Goal: Subscribe to service/newsletter

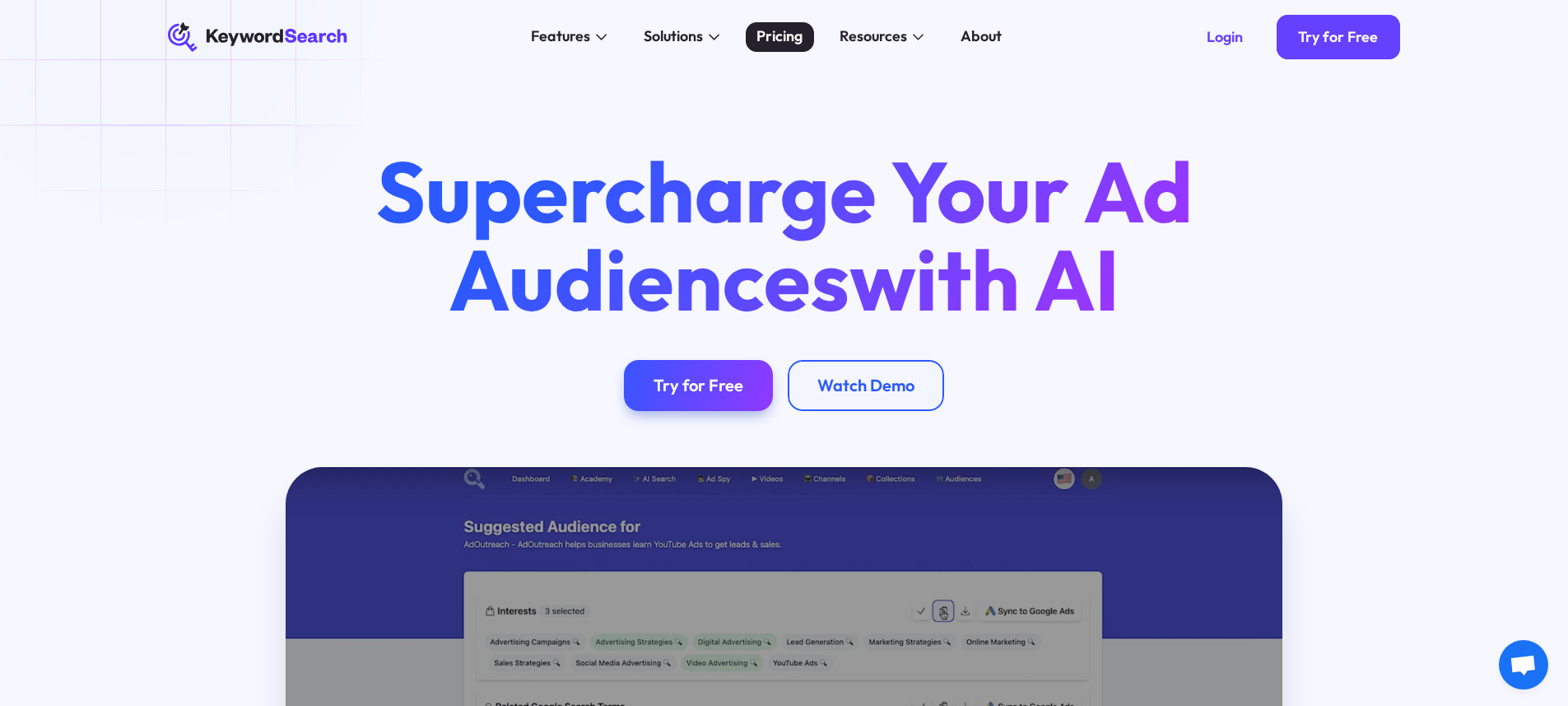
click at [787, 41] on div "Pricing" at bounding box center [780, 36] width 46 height 22
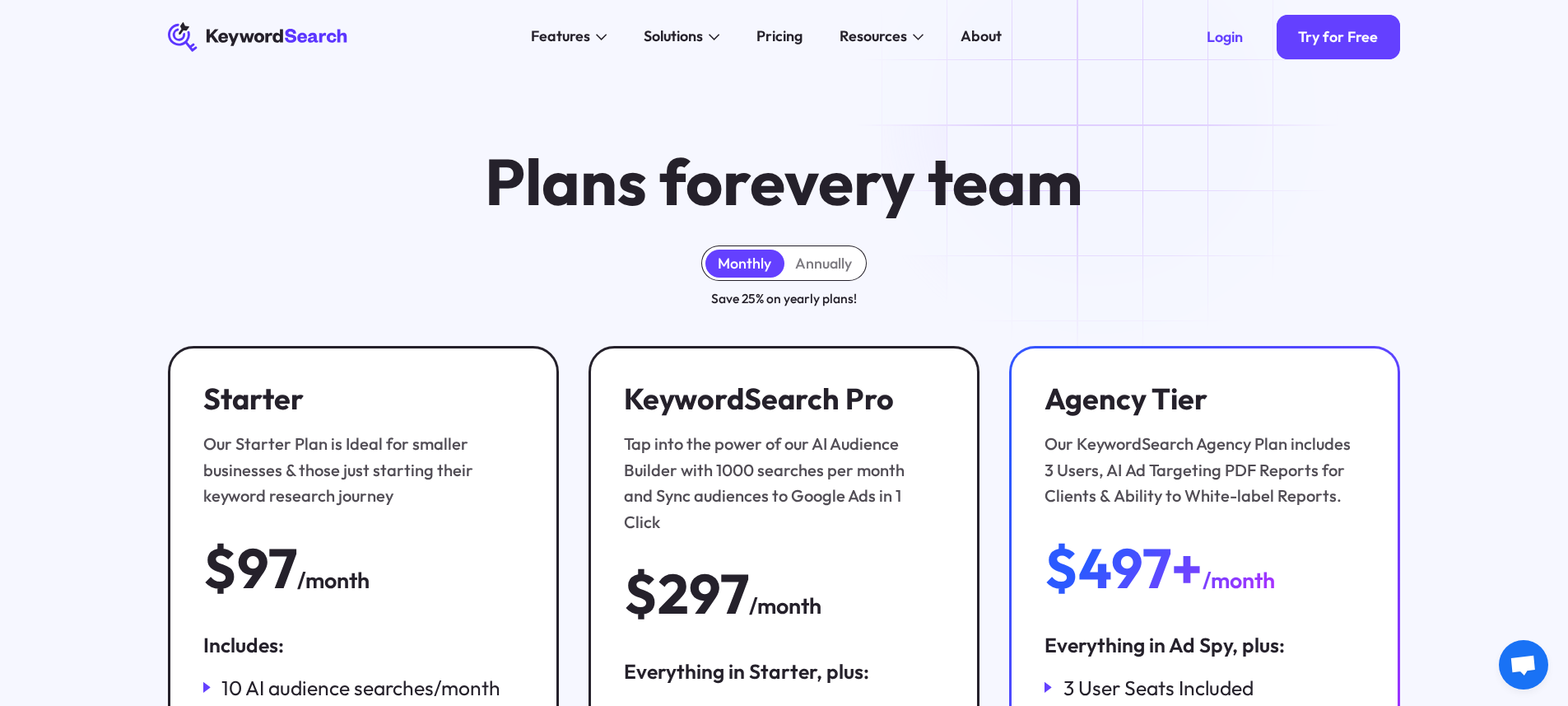
click at [260, 26] on icon "KeywordSearch" at bounding box center [258, 36] width 181 height 30
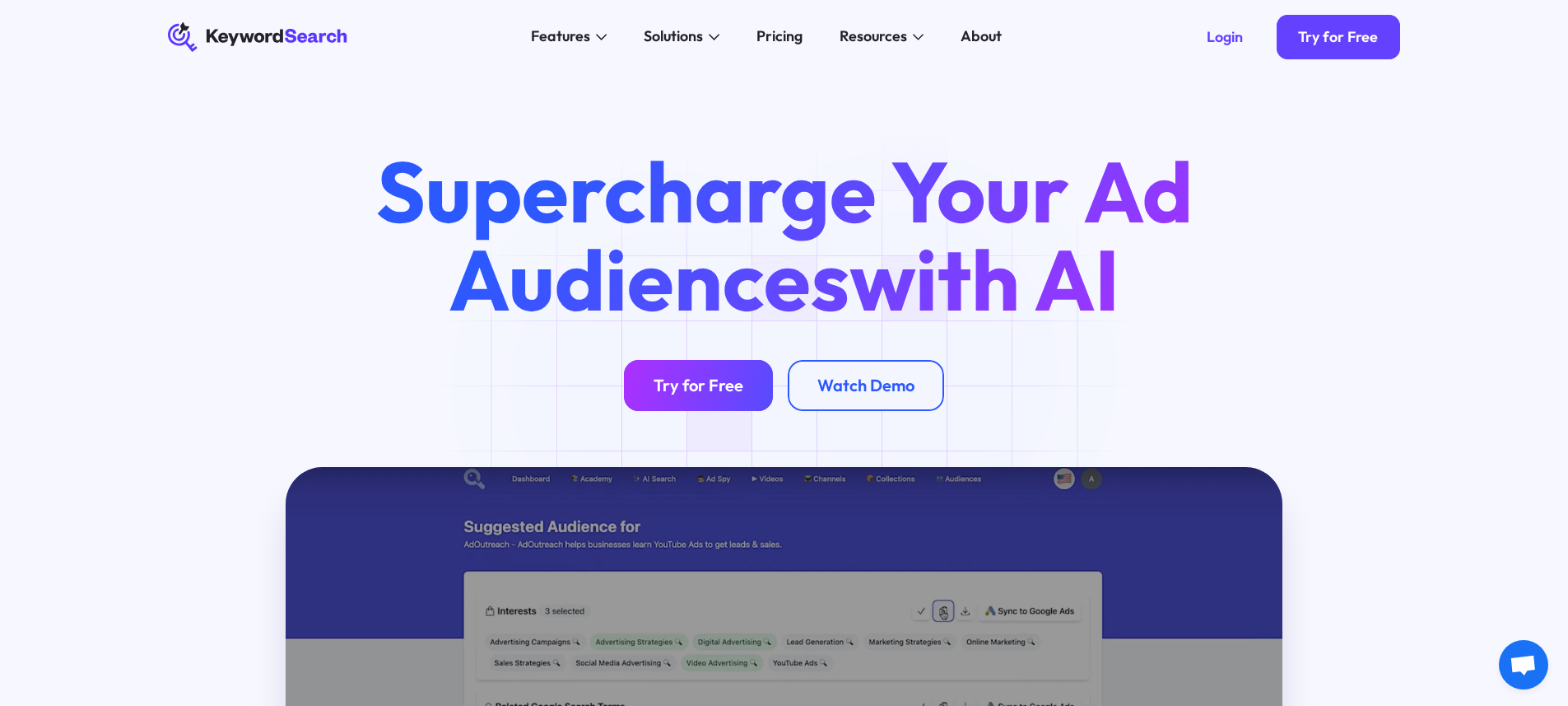
click at [675, 389] on div "Try for Free" at bounding box center [698, 384] width 90 height 20
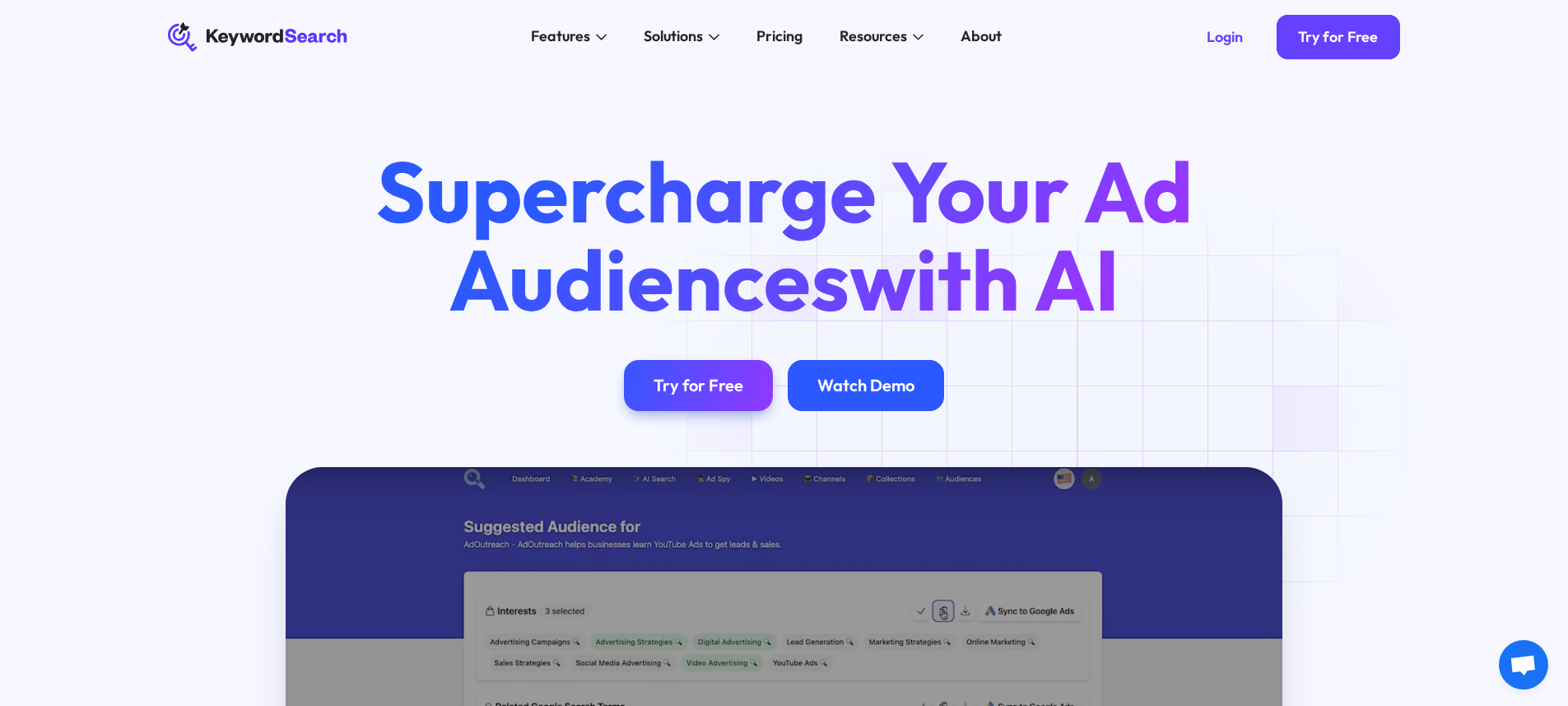
click at [878, 374] on div "Watch Demo" at bounding box center [866, 385] width 156 height 52
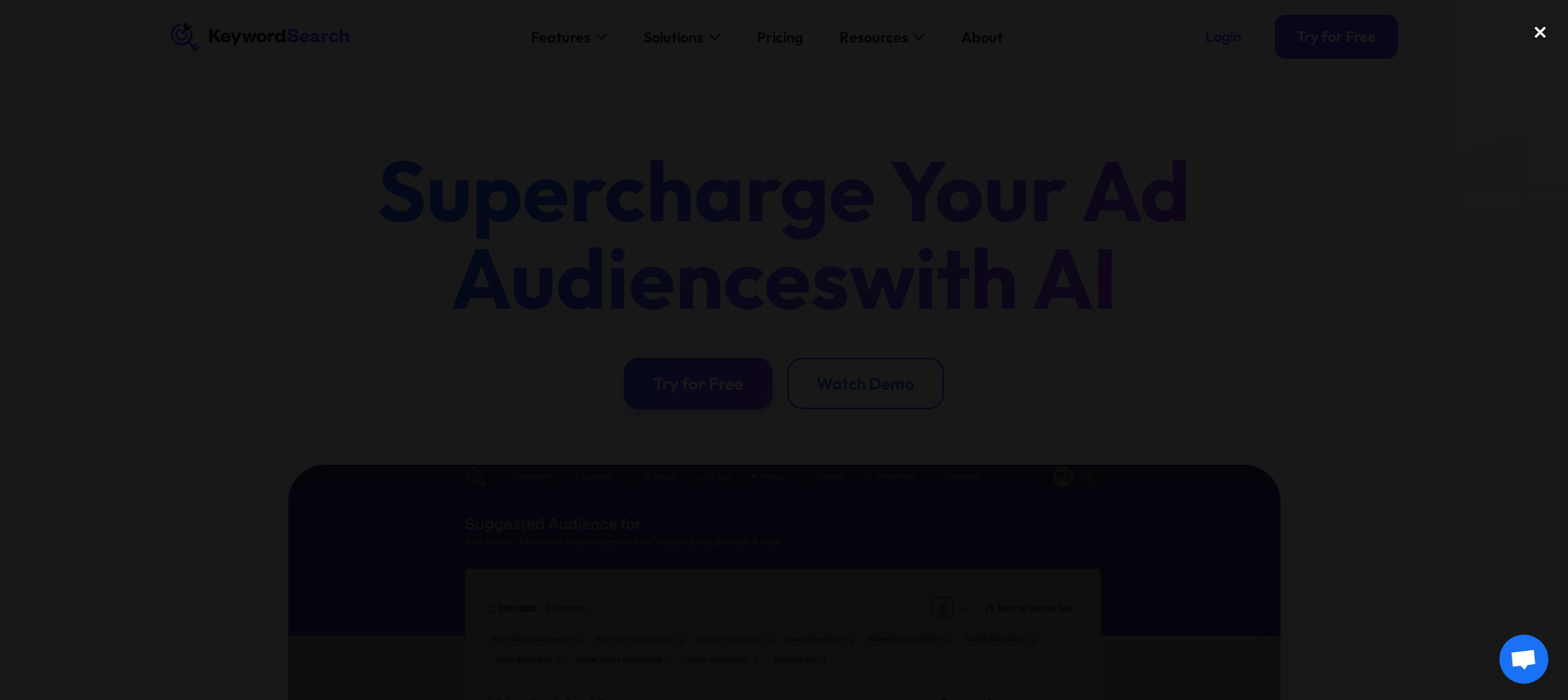
click at [1539, 35] on div "close lightbox" at bounding box center [1540, 31] width 56 height 36
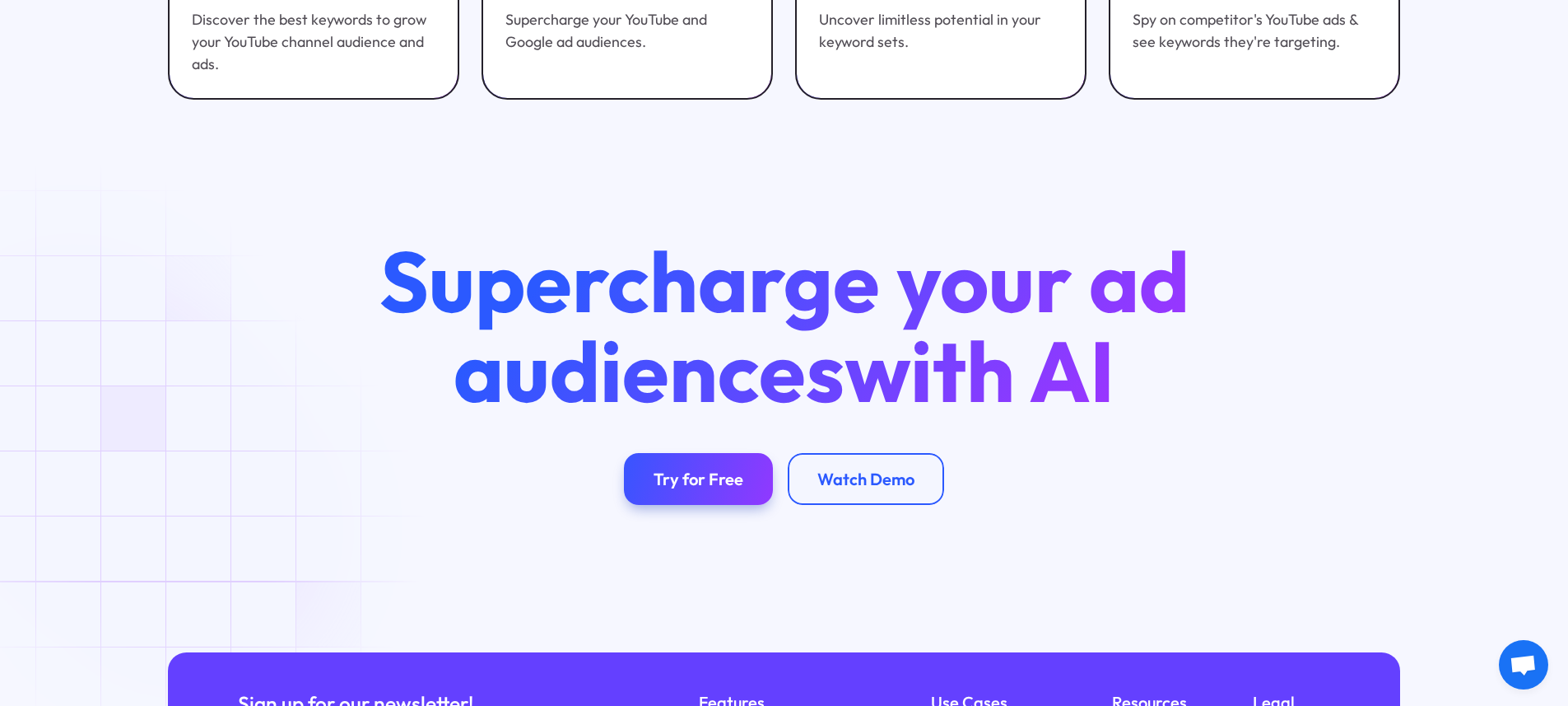
scroll to position [6550, 0]
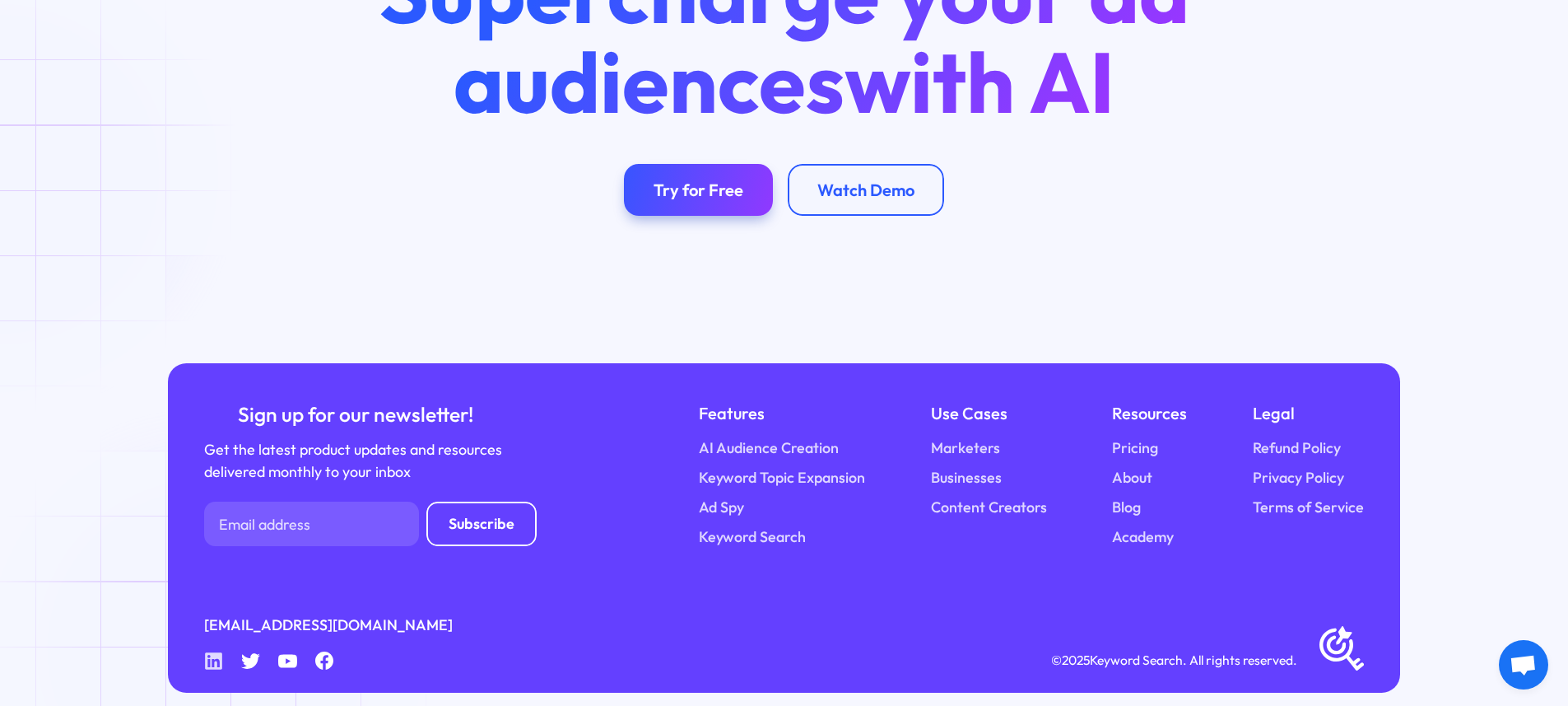
click at [208, 652] on icon at bounding box center [214, 659] width 16 height 16
click at [212, 652] on icon at bounding box center [214, 659] width 16 height 16
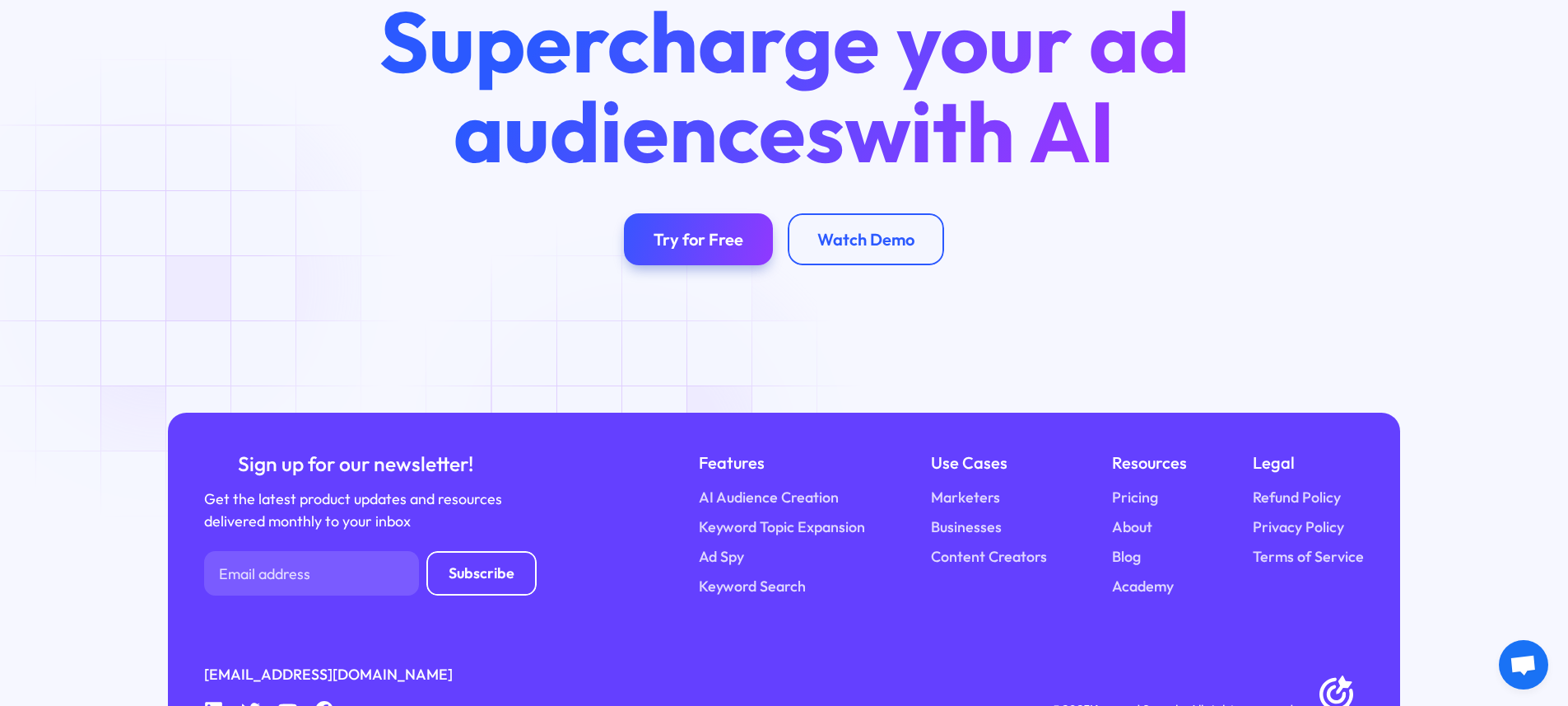
scroll to position [6530, 0]
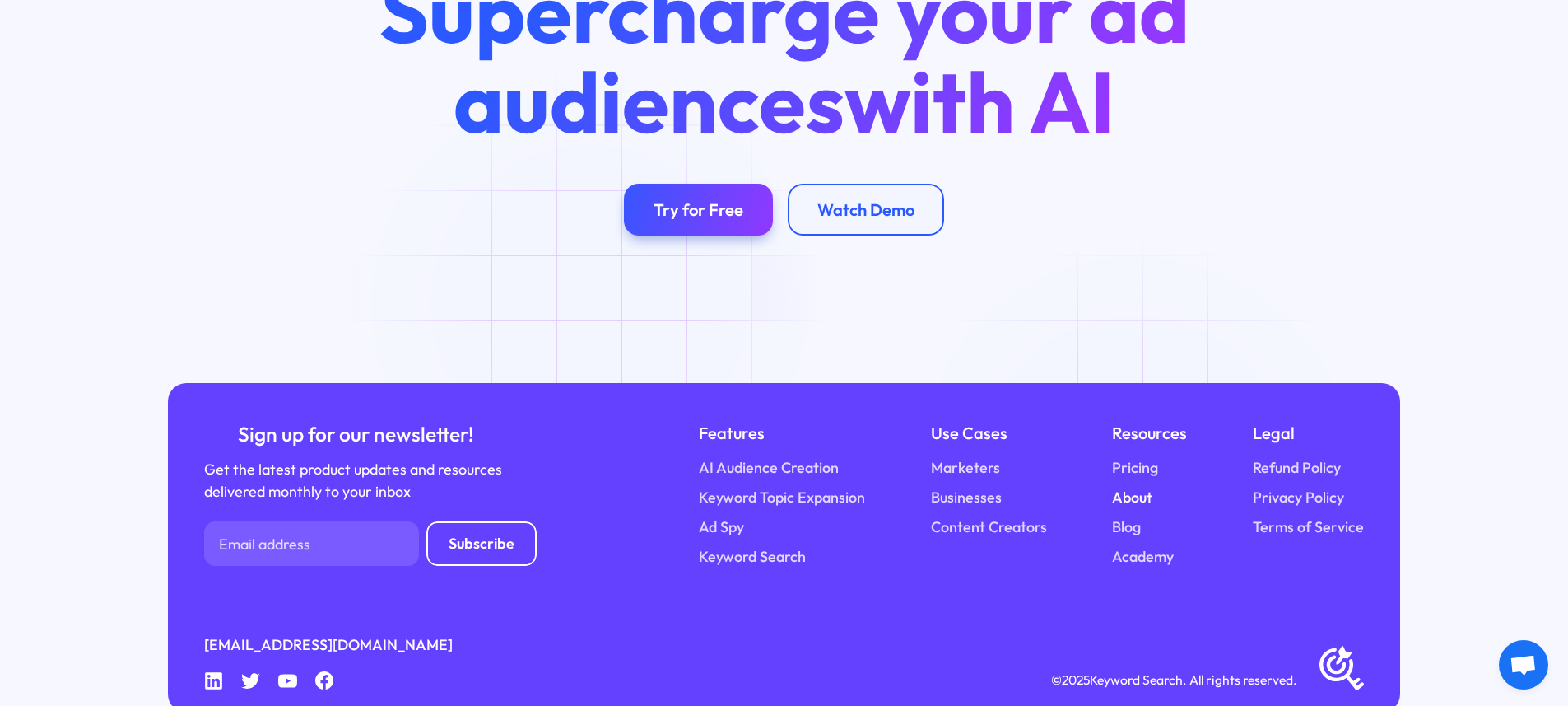
click at [1145, 486] on link "About" at bounding box center [1133, 497] width 41 height 22
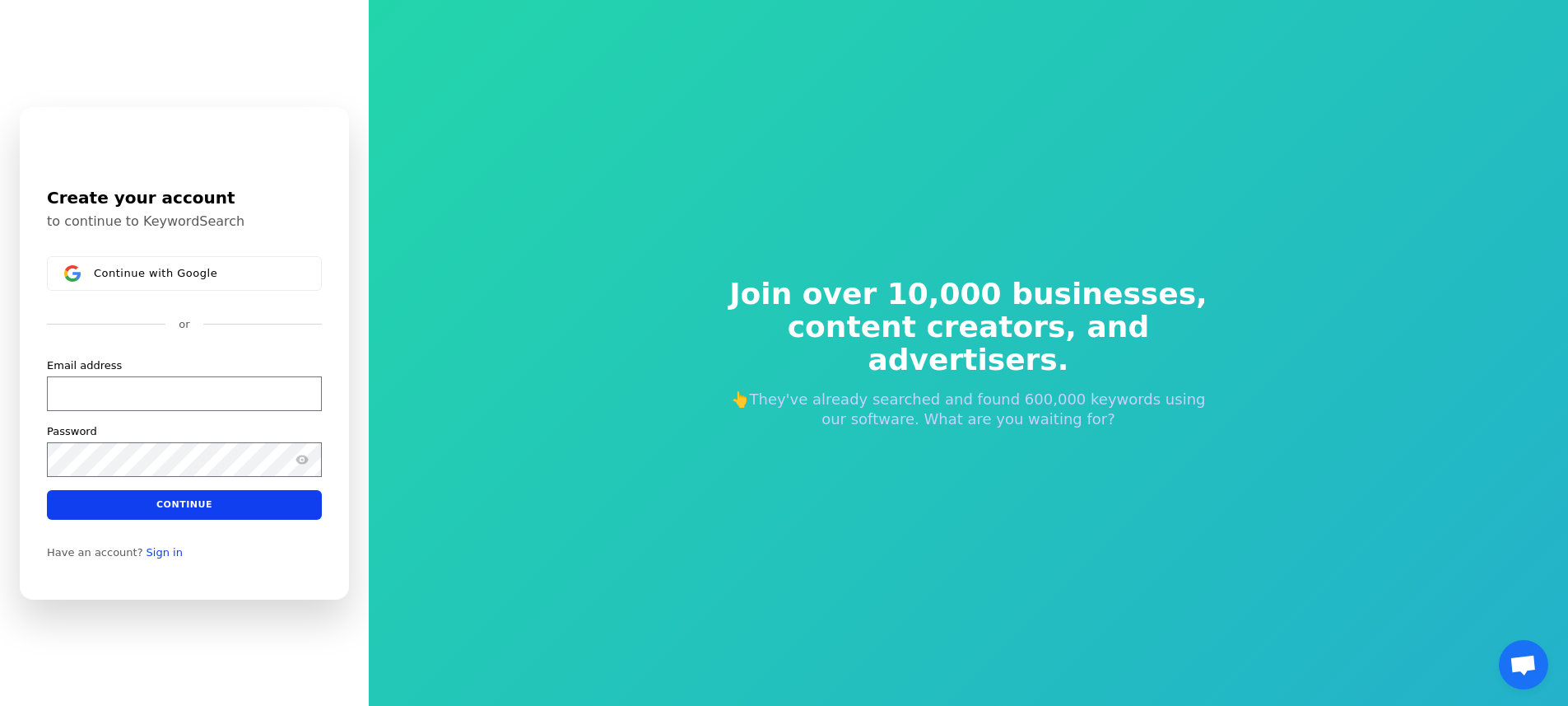
scroll to position [20, 0]
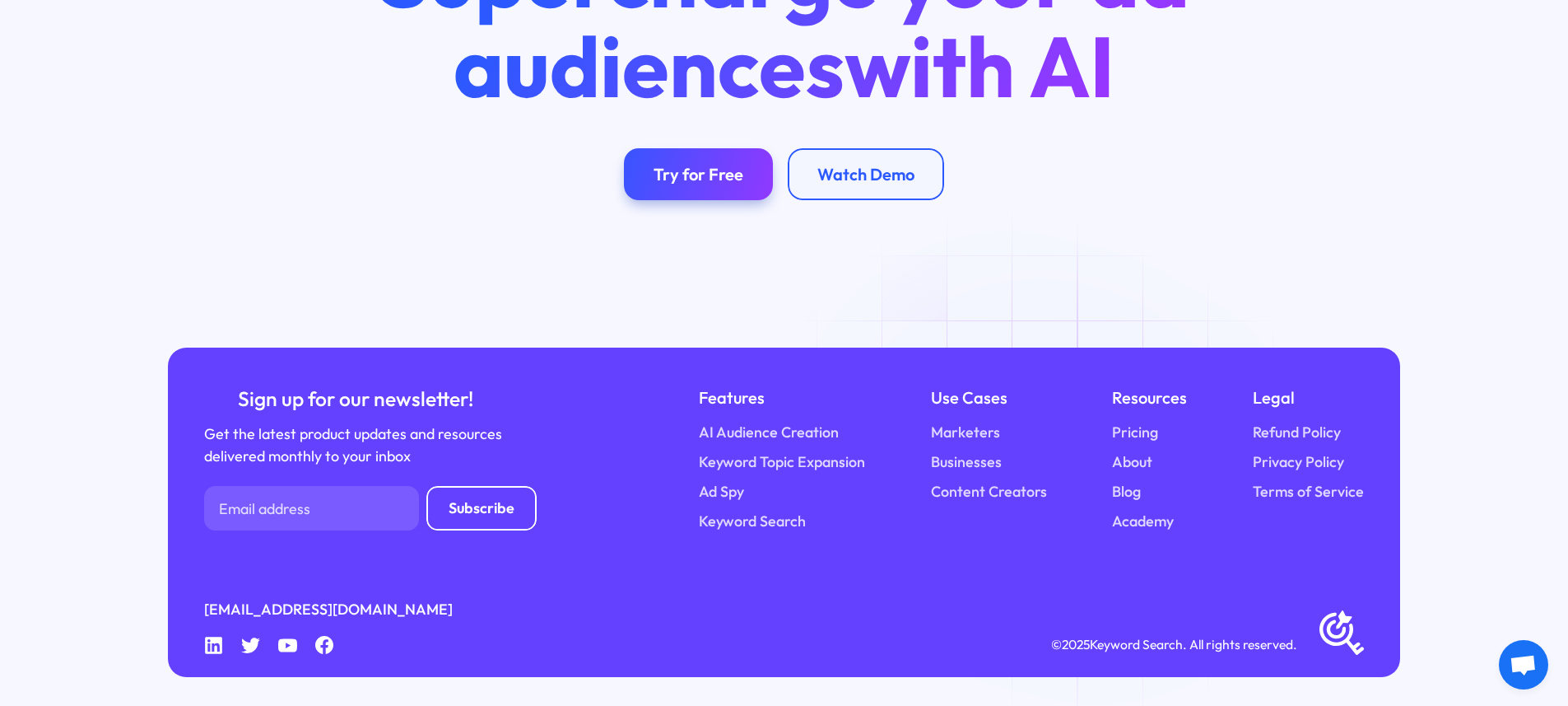
scroll to position [3654, 0]
click at [1194, 155] on div "Supercharge your ad audiences with AI Try for Free Watch Demo" at bounding box center [784, 65] width 886 height 268
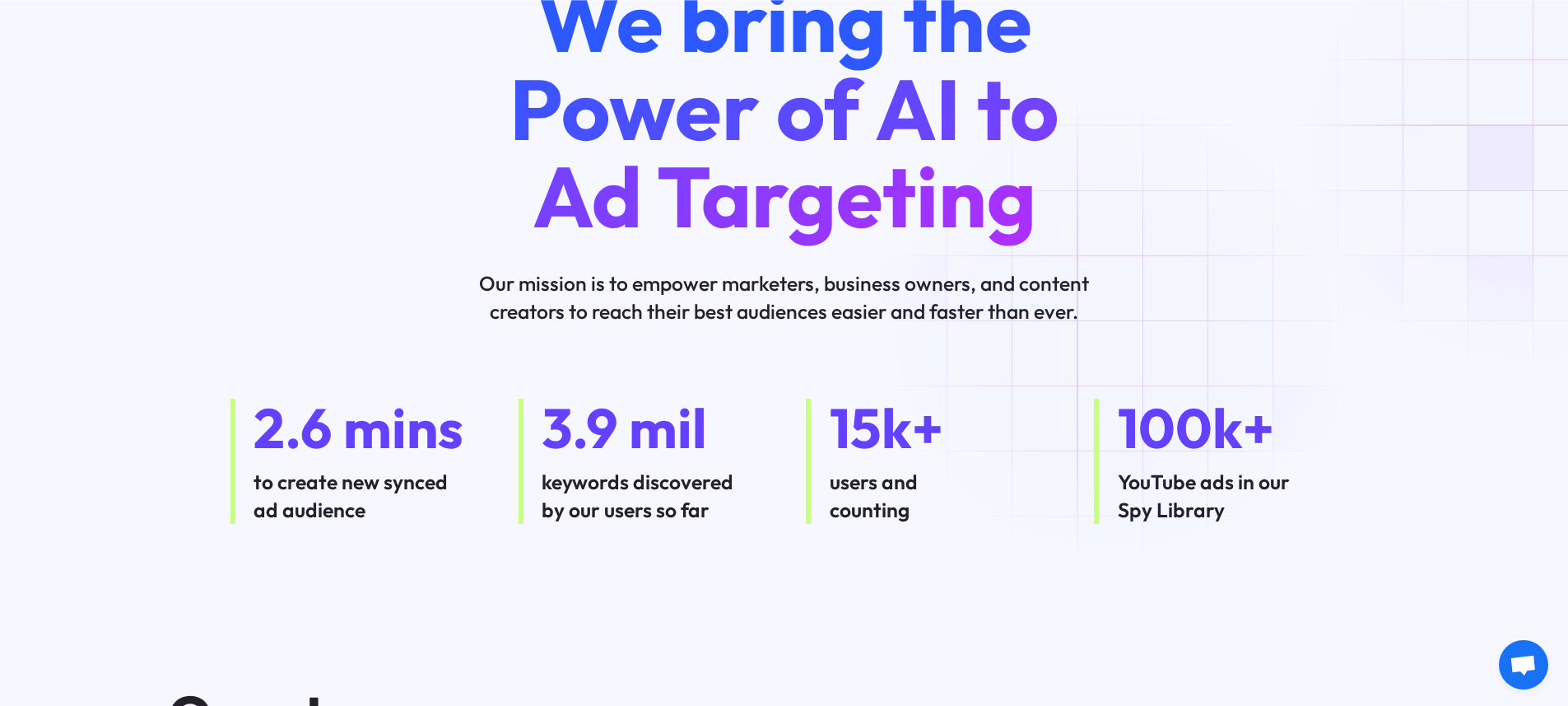
scroll to position [176, 0]
